Goal: Task Accomplishment & Management: Manage account settings

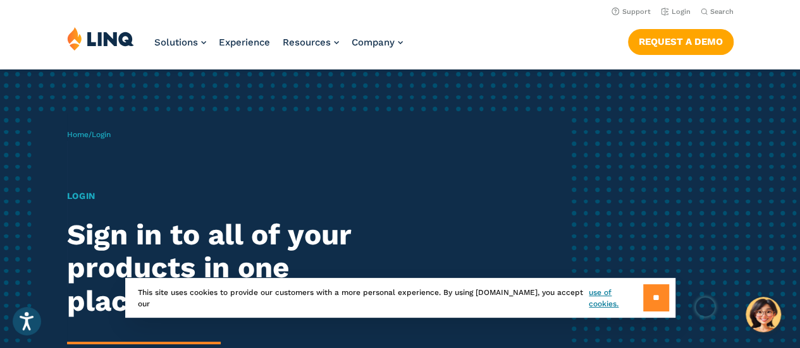
click at [653, 291] on input "**" at bounding box center [656, 297] width 26 height 27
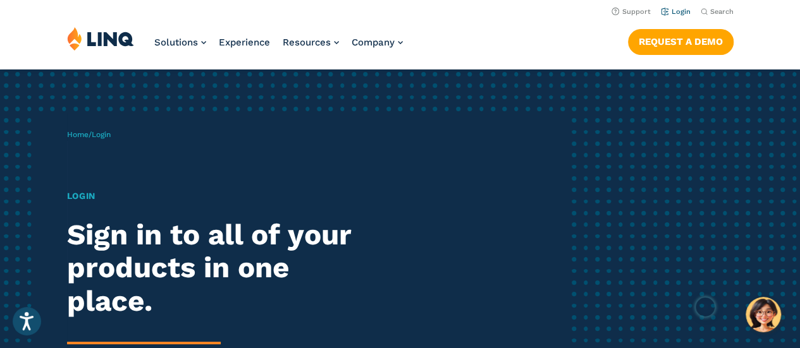
click at [680, 11] on link "Login" at bounding box center [676, 12] width 30 height 8
click at [671, 8] on link "Login" at bounding box center [676, 12] width 30 height 8
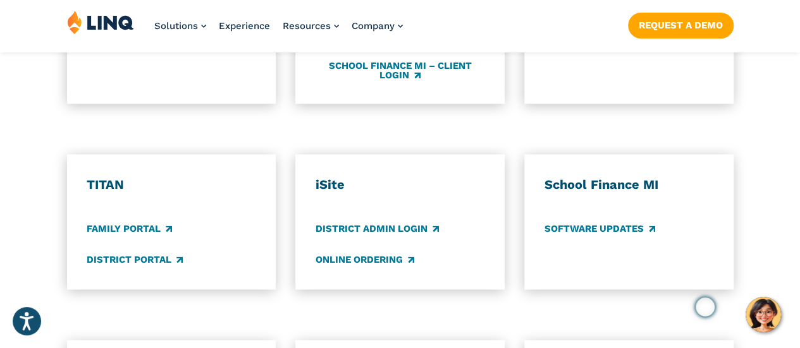
scroll to position [906, 0]
